Goal: Task Accomplishment & Management: Use online tool/utility

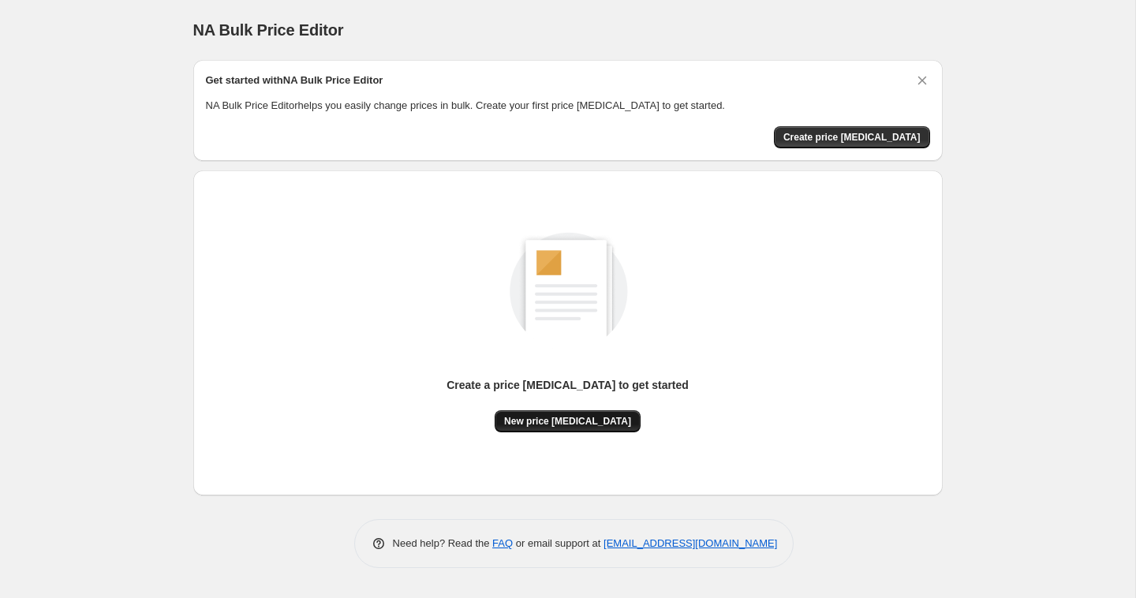
click at [564, 414] on button "New price [MEDICAL_DATA]" at bounding box center [568, 421] width 146 height 22
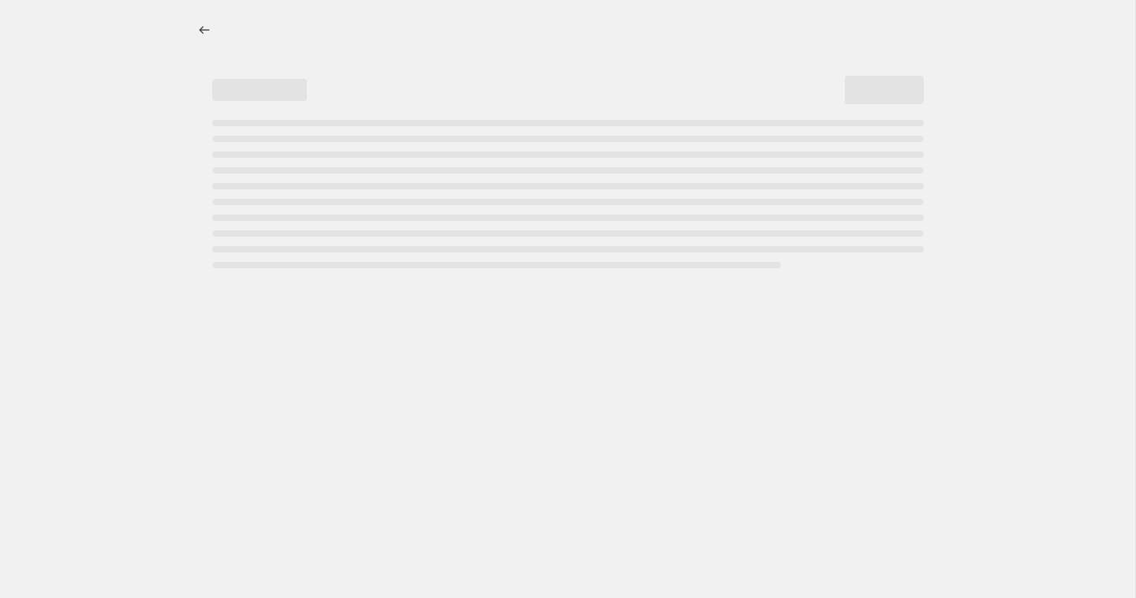
select select "percentage"
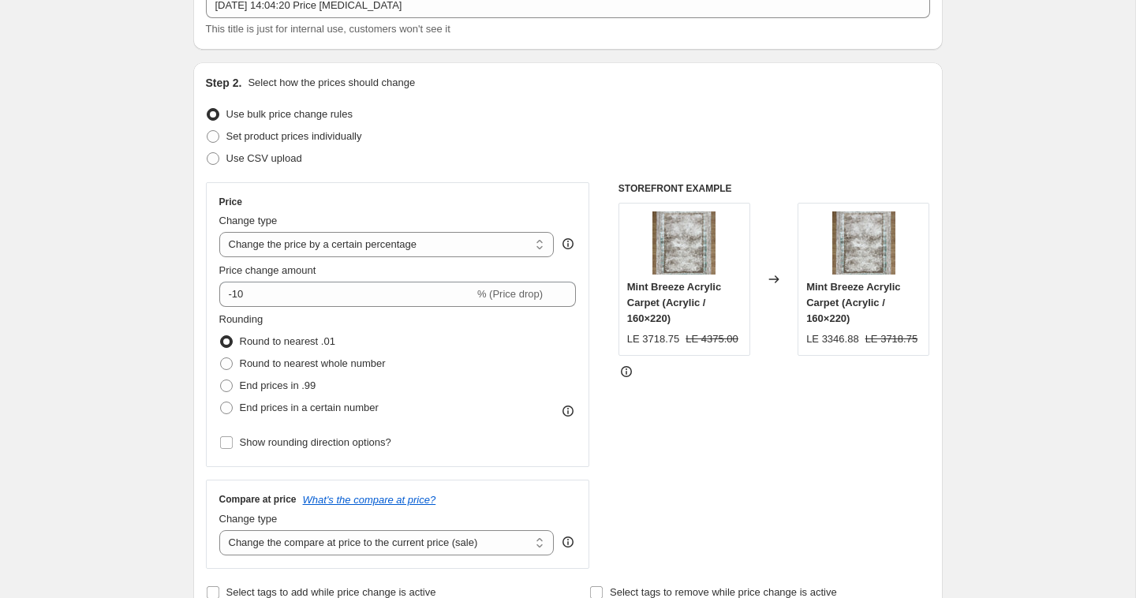
scroll to position [113, 0]
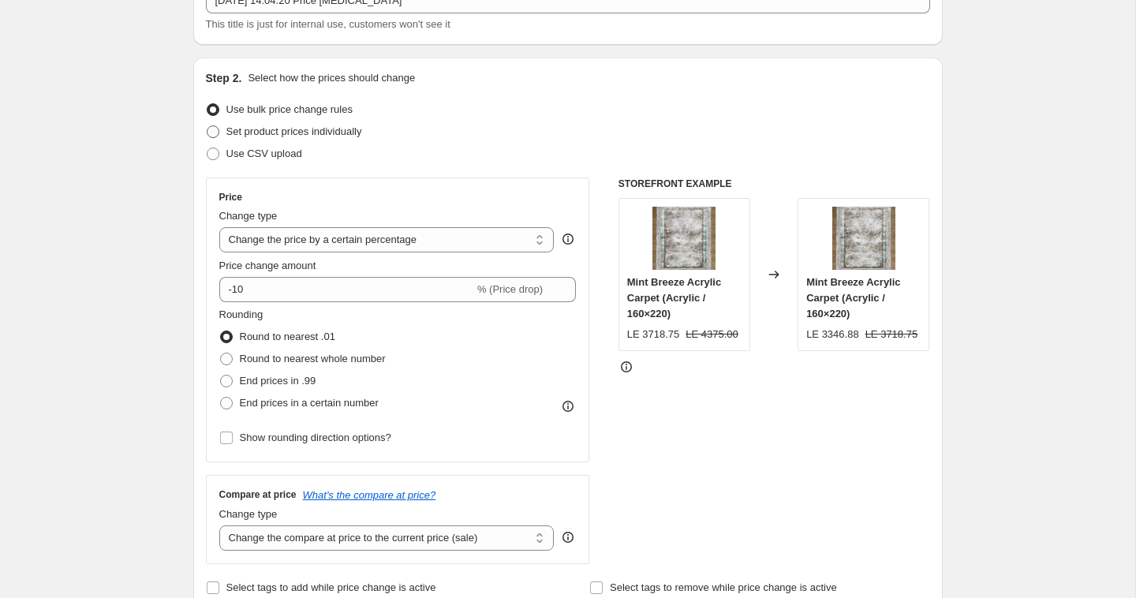
click at [324, 130] on span "Set product prices individually" at bounding box center [294, 131] width 136 height 12
click at [208, 126] on input "Set product prices individually" at bounding box center [207, 125] width 1 height 1
radio input "true"
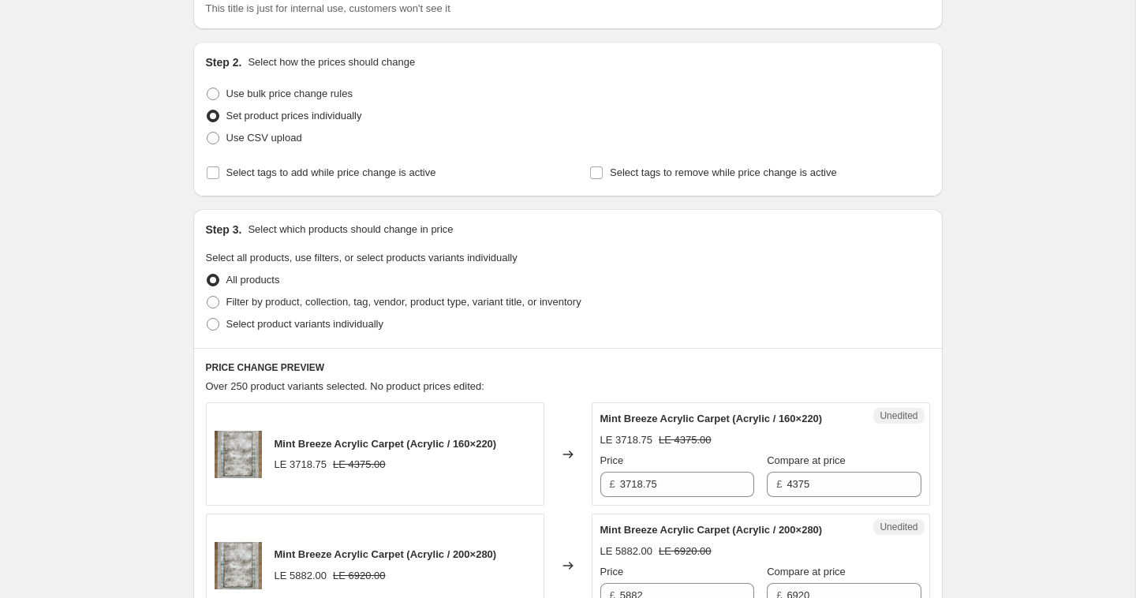
scroll to position [130, 0]
click at [255, 300] on span "Filter by product, collection, tag, vendor, product type, variant title, or inv…" at bounding box center [403, 300] width 355 height 12
click at [208, 295] on input "Filter by product, collection, tag, vendor, product type, variant title, or inv…" at bounding box center [207, 294] width 1 height 1
radio input "true"
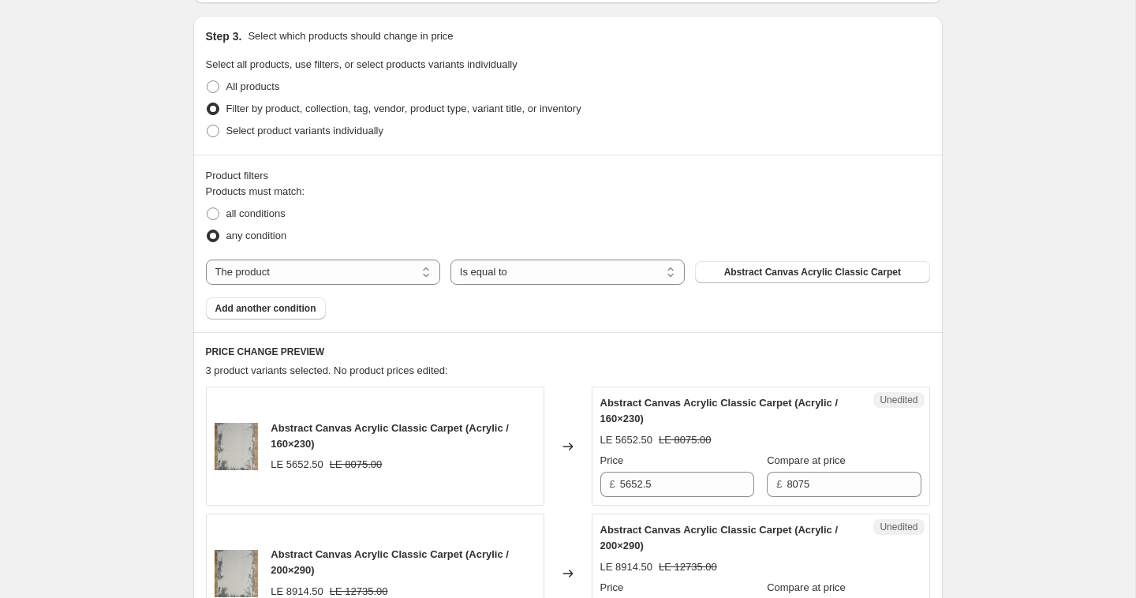
scroll to position [339, 0]
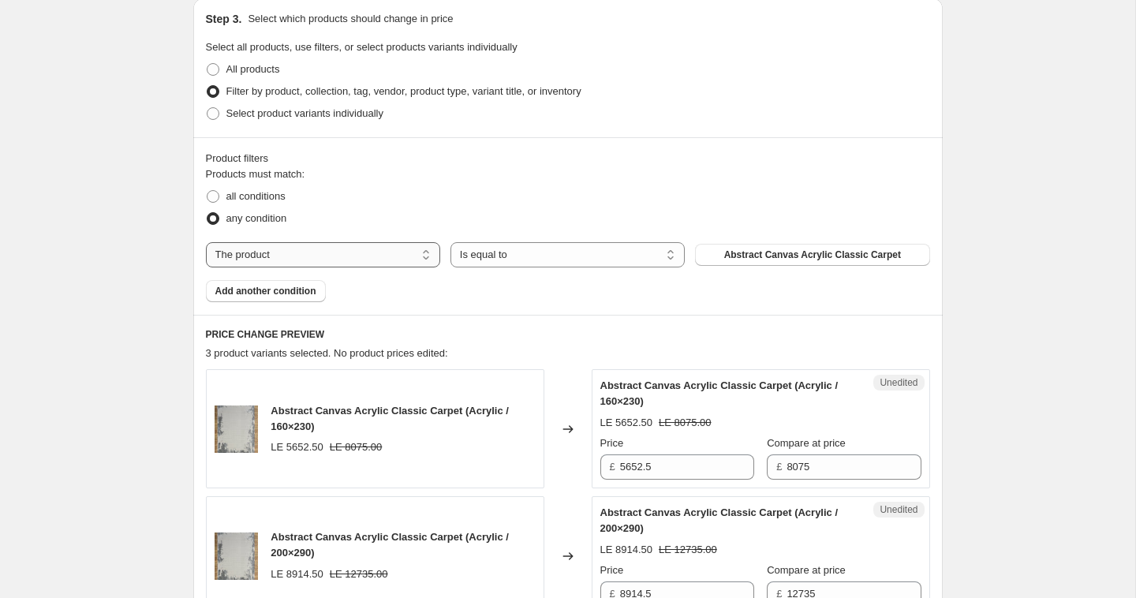
click at [378, 255] on select "The product The product's collection The product's vendor The product's type Th…" at bounding box center [323, 254] width 234 height 25
select select "collection"
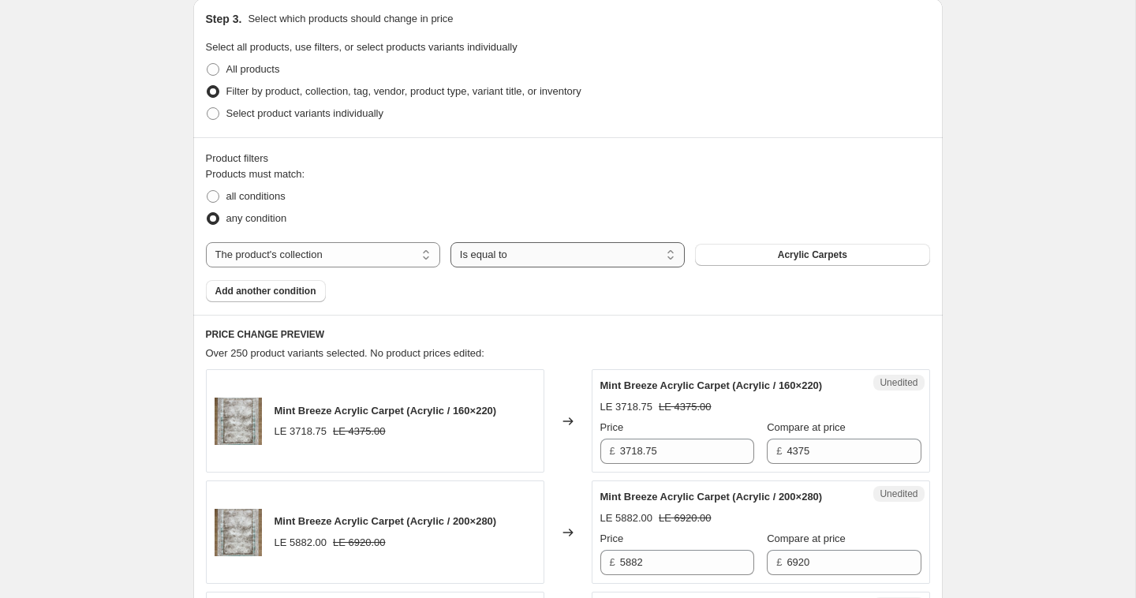
click at [569, 260] on select "Is equal to Is not equal to" at bounding box center [568, 254] width 234 height 25
click at [579, 256] on select "Is equal to Is not equal to" at bounding box center [568, 254] width 234 height 25
select select "equal"
click at [751, 251] on button "Acrylic Carpets" at bounding box center [812, 255] width 234 height 22
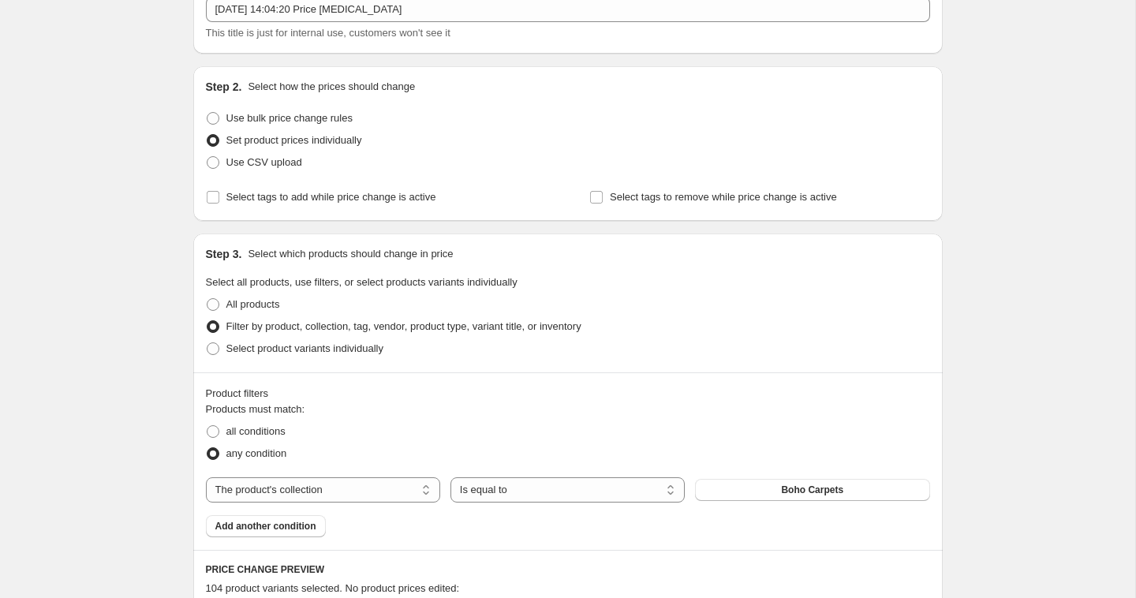
scroll to position [0, 0]
